Goal: Information Seeking & Learning: Learn about a topic

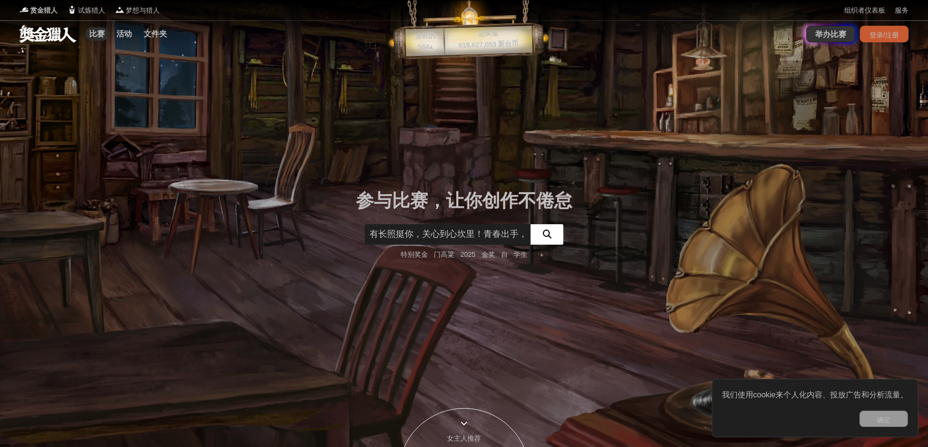
click at [102, 34] on font "比赛" at bounding box center [97, 34] width 16 height 8
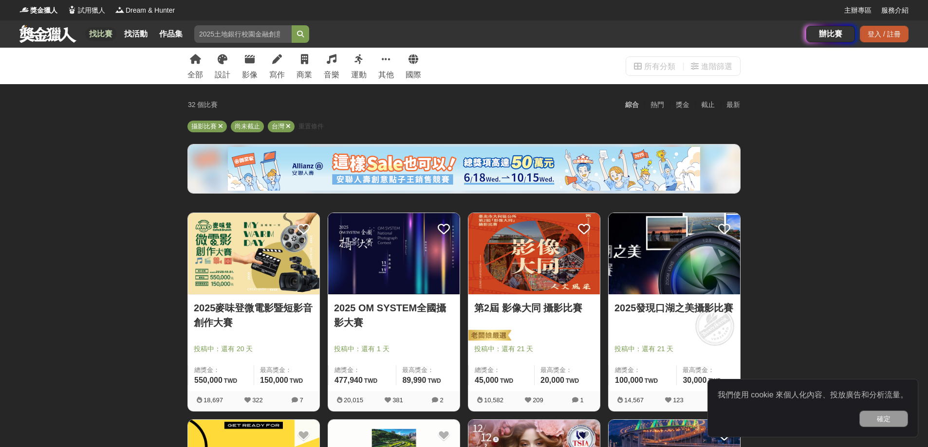
click at [104, 35] on link "找比賽" at bounding box center [100, 34] width 31 height 14
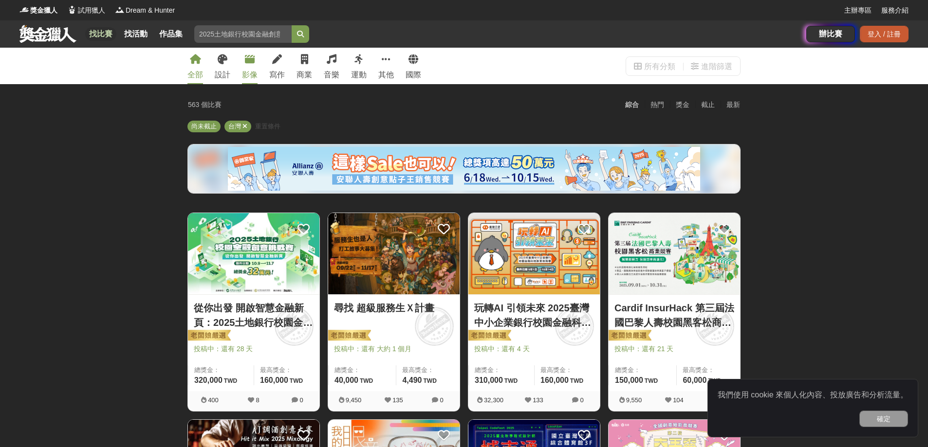
click at [254, 68] on link "影像" at bounding box center [250, 66] width 16 height 36
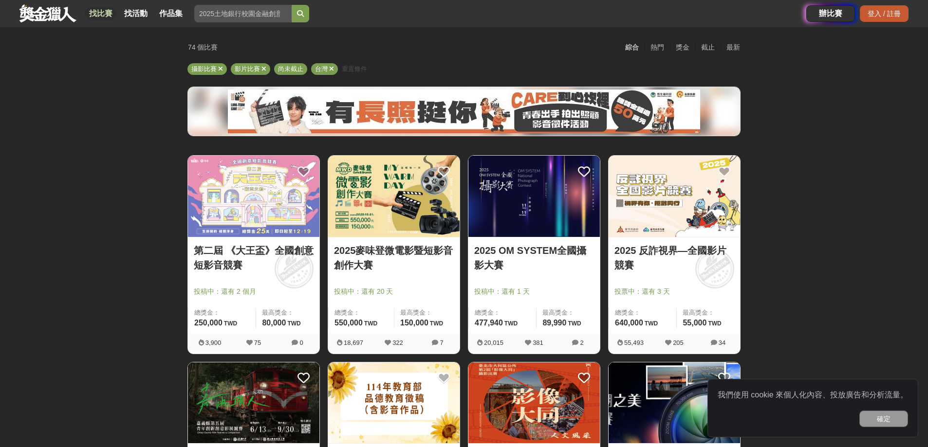
scroll to position [81, 0]
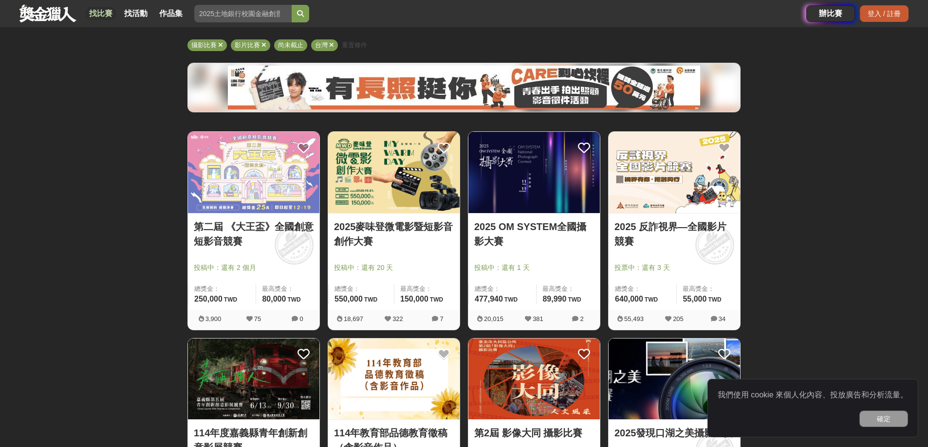
click at [253, 193] on img at bounding box center [253, 172] width 131 height 81
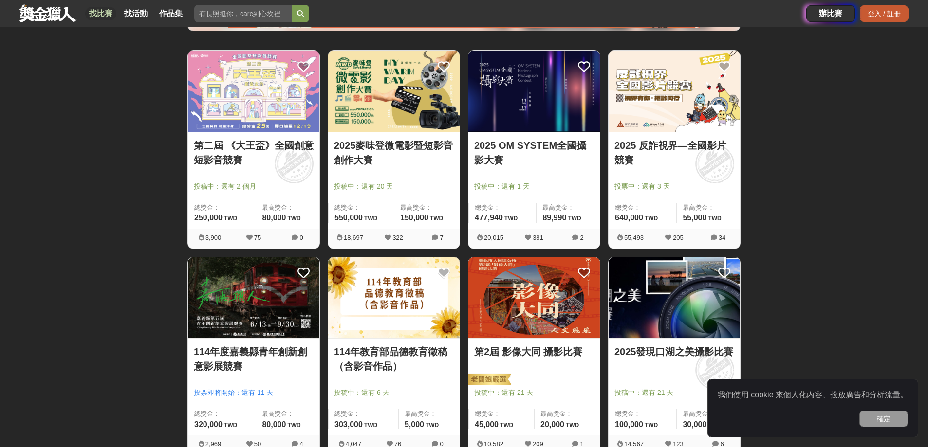
scroll to position [325, 0]
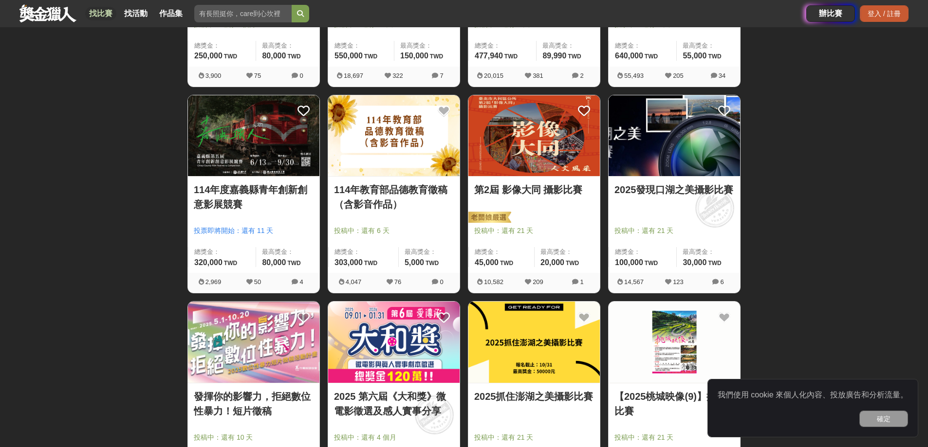
click at [552, 157] on img at bounding box center [533, 135] width 131 height 81
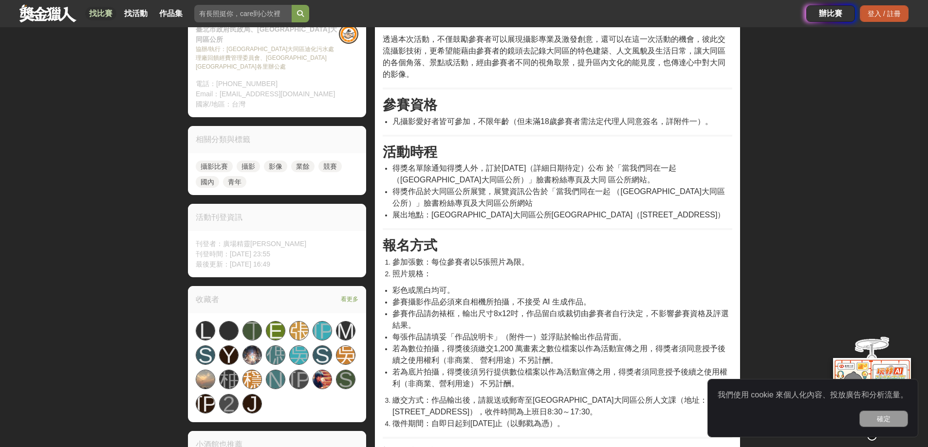
scroll to position [405, 0]
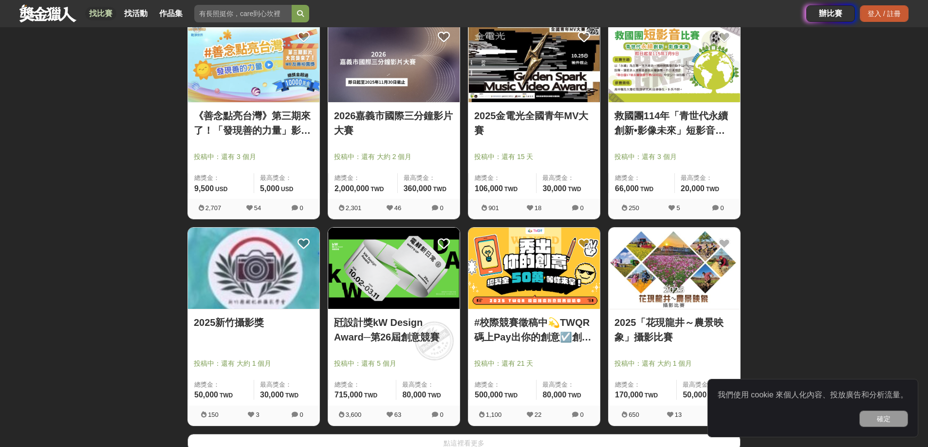
scroll to position [1136, 0]
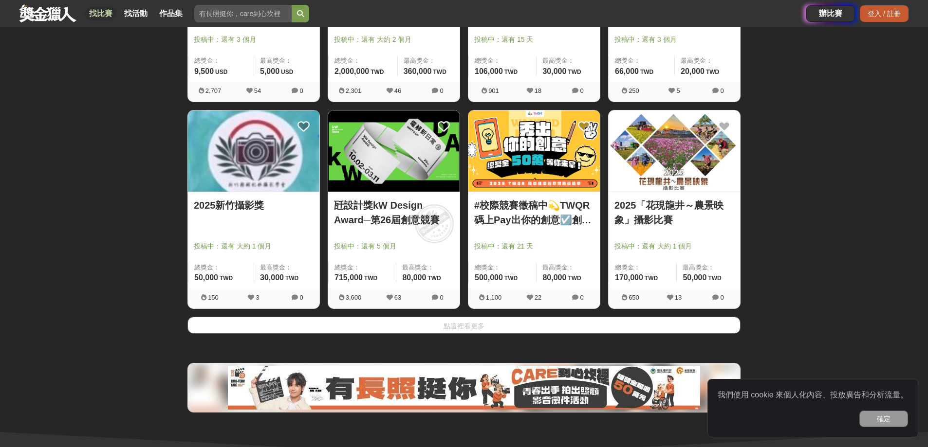
click at [585, 327] on button "點這裡看更多" at bounding box center [463, 325] width 553 height 17
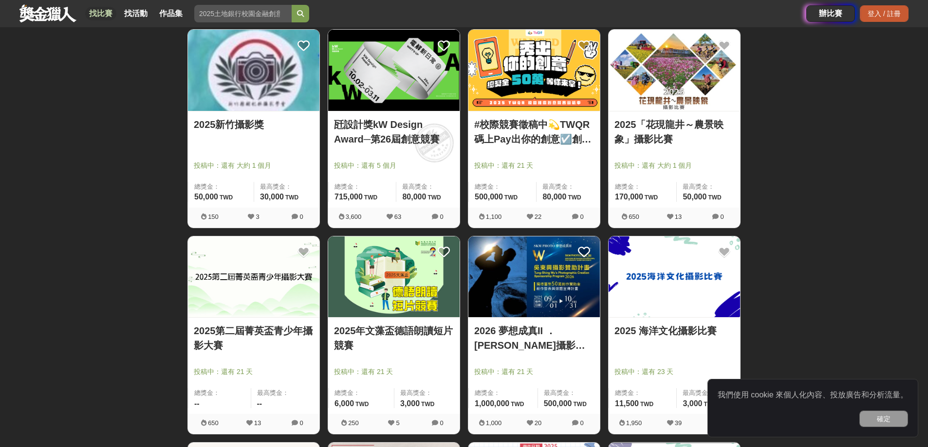
scroll to position [1298, 0]
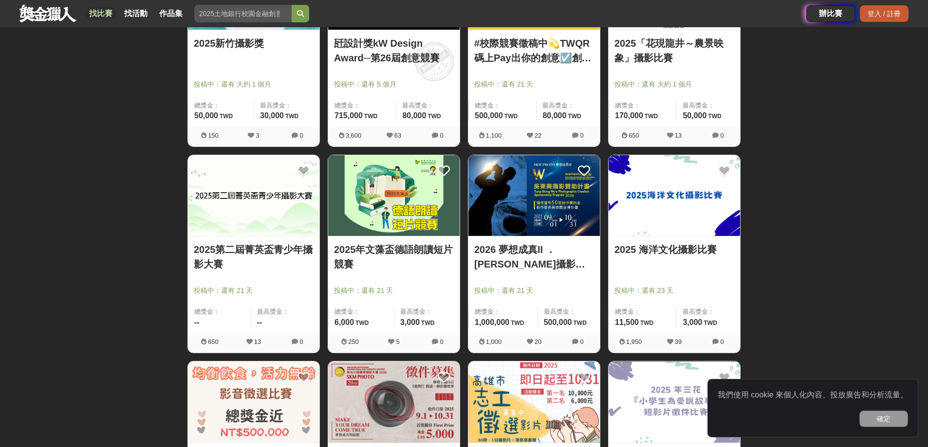
click at [671, 246] on link "2025 海洋文化攝影比賽" at bounding box center [674, 249] width 120 height 15
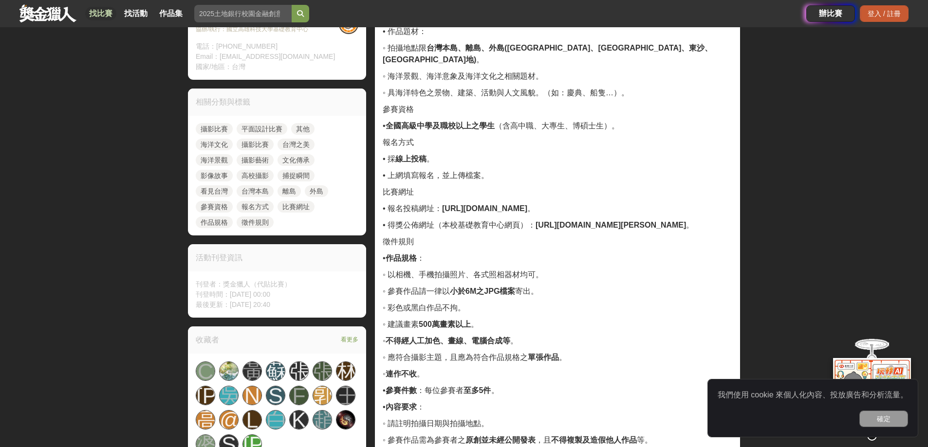
scroll to position [405, 0]
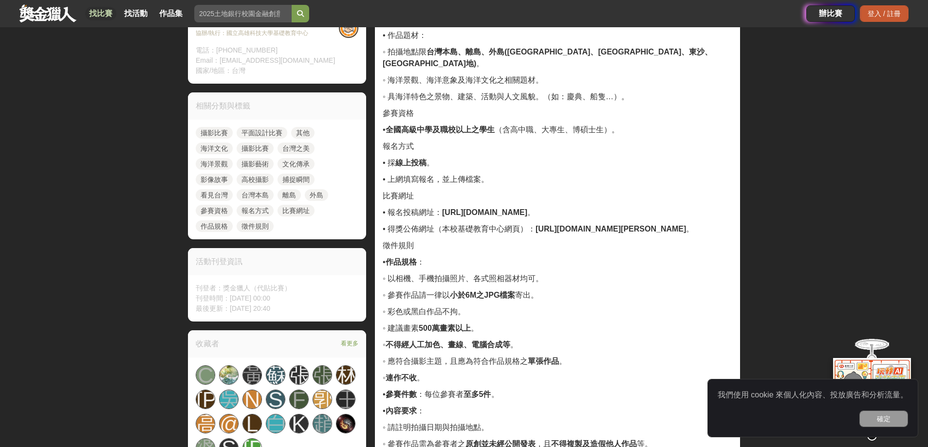
click at [527, 208] on strong "[URL][DOMAIN_NAME]" at bounding box center [484, 212] width 85 height 8
drag, startPoint x: 604, startPoint y: 202, endPoint x: 444, endPoint y: 206, distance: 160.6
click at [444, 208] on span "• 報名投稿網址： [URL][DOMAIN_NAME] 。" at bounding box center [459, 212] width 152 height 8
click at [619, 225] on strong "[URL][DOMAIN_NAME][PERSON_NAME]" at bounding box center [610, 229] width 150 height 8
drag, startPoint x: 601, startPoint y: 201, endPoint x: 445, endPoint y: 202, distance: 155.7
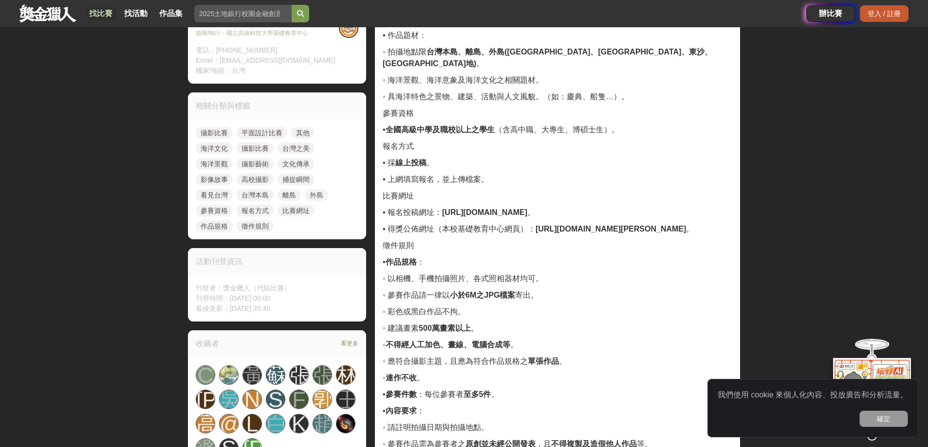
click at [445, 208] on span "• 報名投稿網址： [URL][DOMAIN_NAME] 。" at bounding box center [459, 212] width 152 height 8
click at [649, 207] on p "• 報名投稿網址： [URL][DOMAIN_NAME] 。" at bounding box center [557, 213] width 349 height 12
